Goal: Contribute content: Add original content to the website for others to see

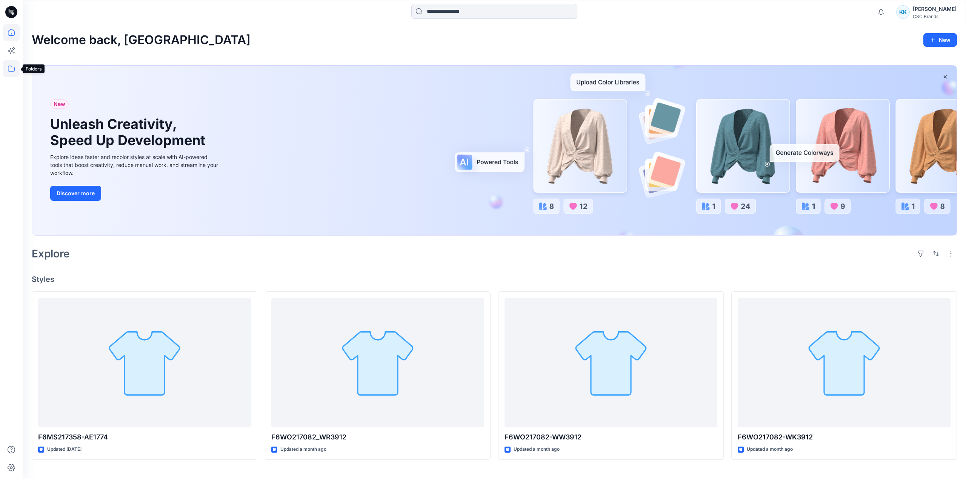
click at [9, 69] on icon at bounding box center [11, 68] width 17 height 17
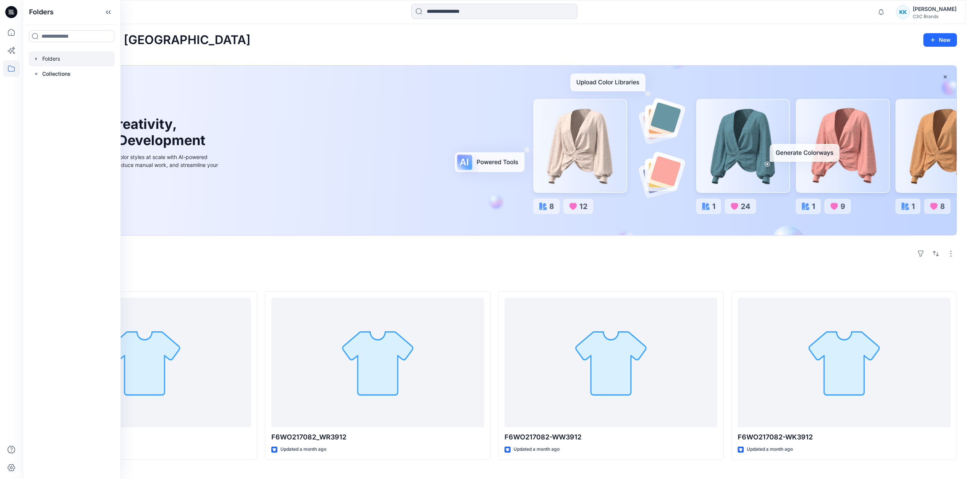
click at [74, 58] on div at bounding box center [72, 58] width 86 height 15
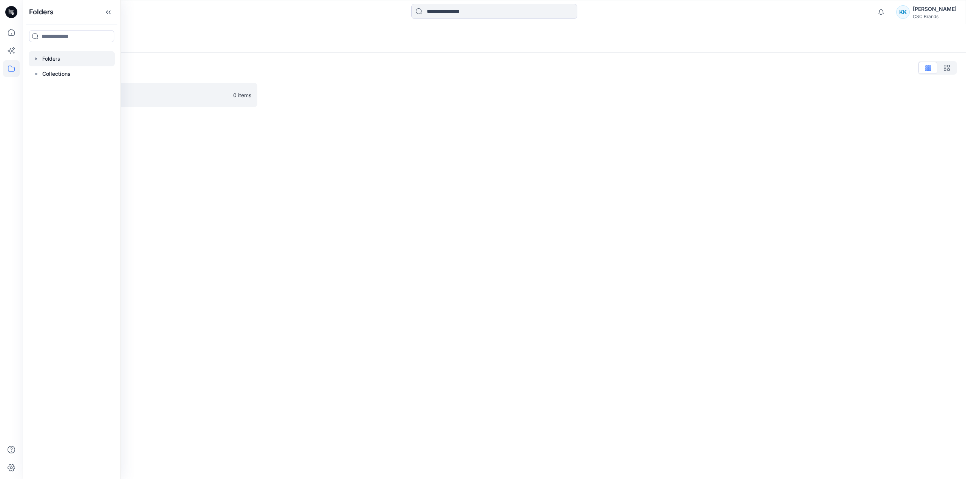
click at [243, 170] on div "Folders Folders List FGV_MSL 0 items" at bounding box center [494, 251] width 943 height 455
click at [67, 91] on p "FGV_MSL" at bounding box center [138, 95] width 180 height 11
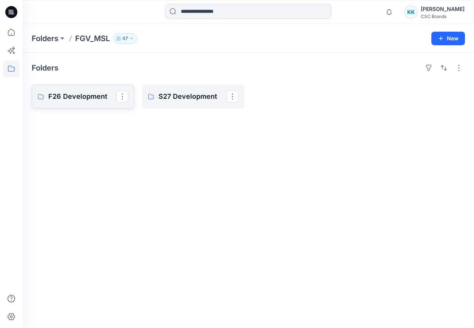
click at [87, 98] on p "F26 Development" at bounding box center [82, 96] width 68 height 11
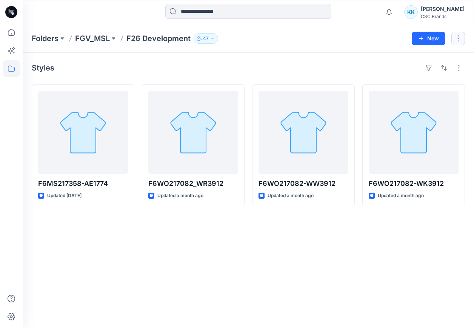
click at [458, 39] on button "button" at bounding box center [458, 39] width 14 height 14
click at [362, 33] on div "Folders FGV_MSL F26 Development 47" at bounding box center [219, 38] width 374 height 11
click at [412, 38] on button "New" at bounding box center [429, 39] width 34 height 14
click at [421, 61] on button "New Style" at bounding box center [411, 57] width 65 height 15
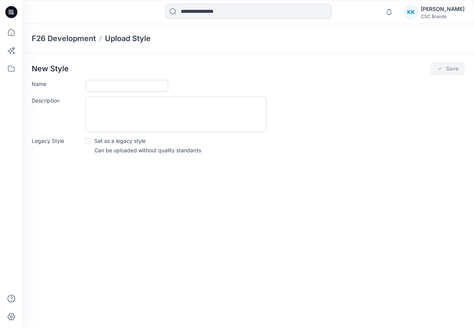
drag, startPoint x: 102, startPoint y: 86, endPoint x: 109, endPoint y: 87, distance: 7.2
click at [102, 86] on input "Name" at bounding box center [126, 86] width 83 height 12
drag, startPoint x: 201, startPoint y: 229, endPoint x: 174, endPoint y: 205, distance: 35.6
click at [200, 229] on div "F26 Development Upload Style New Style Save Name Description Legacy Style Set a…" at bounding box center [248, 176] width 451 height 304
click at [103, 87] on input "Name" at bounding box center [126, 86] width 83 height 12
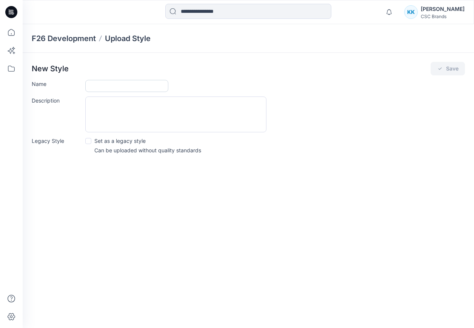
paste input "**********"
type input "**********"
click at [72, 222] on div "**********" at bounding box center [248, 176] width 451 height 304
click at [445, 73] on button "Save" at bounding box center [447, 69] width 34 height 14
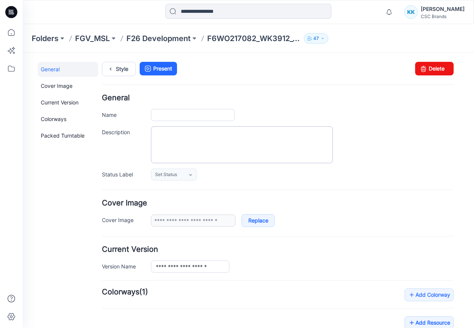
type input "**********"
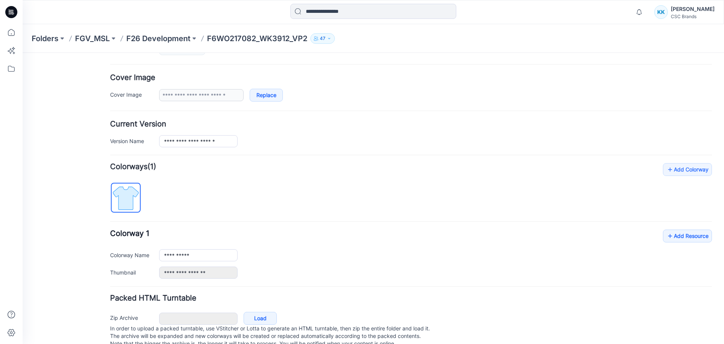
scroll to position [147, 0]
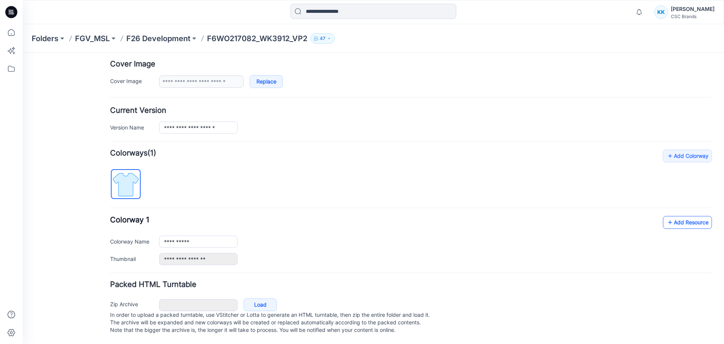
click at [677, 217] on link "Add Resource" at bounding box center [687, 222] width 49 height 13
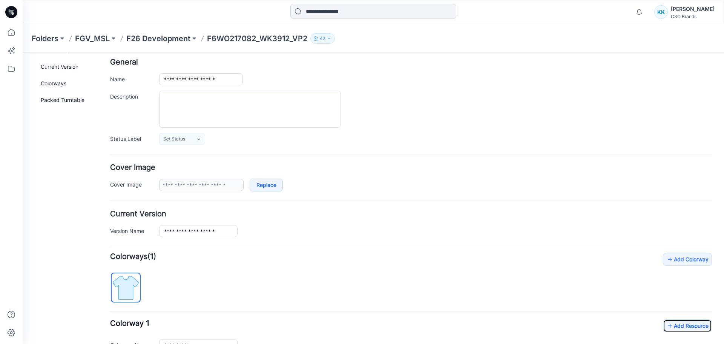
scroll to position [21, 0]
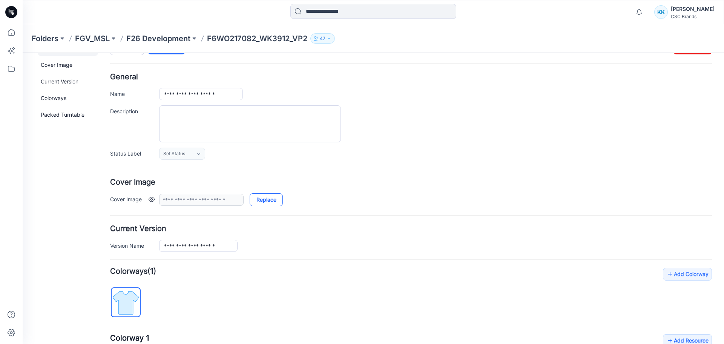
click at [275, 202] on link "Replace" at bounding box center [266, 199] width 33 height 13
type input "**********"
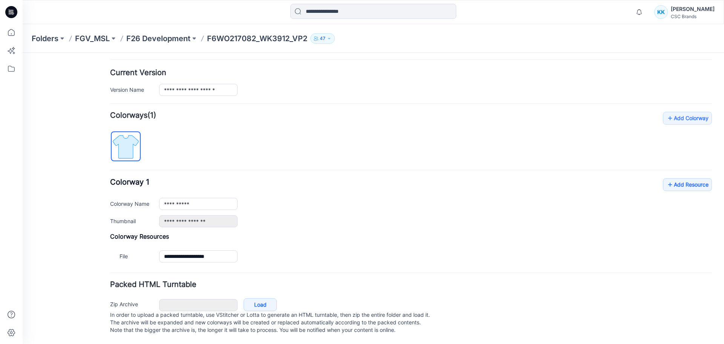
scroll to position [184, 0]
click at [668, 178] on icon at bounding box center [671, 184] width 8 height 12
